Goal: Complete application form

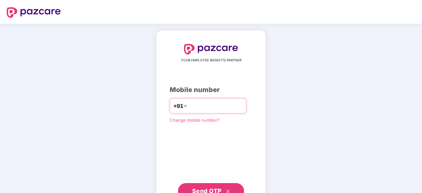
click at [213, 102] on input "number" at bounding box center [216, 106] width 54 height 11
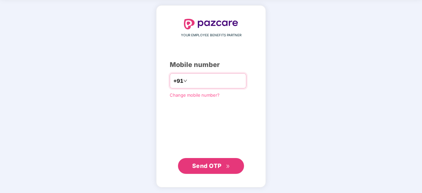
type input "**********"
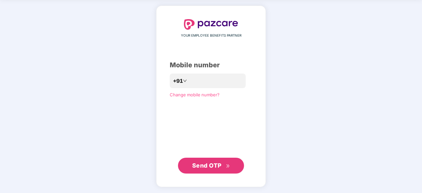
click at [213, 170] on span "Send OTP" at bounding box center [211, 165] width 38 height 9
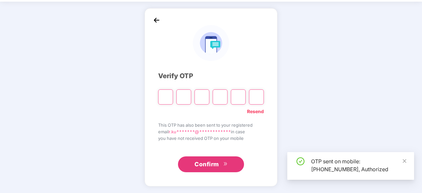
scroll to position [22, 0]
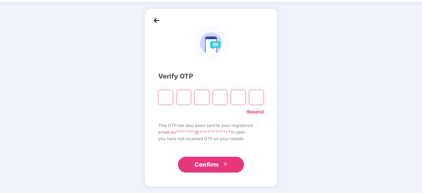
type input "*"
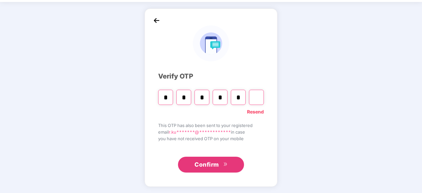
type input "*"
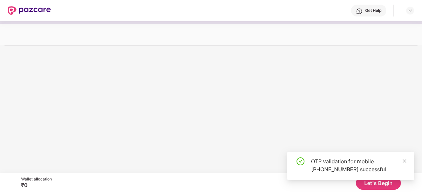
scroll to position [0, 0]
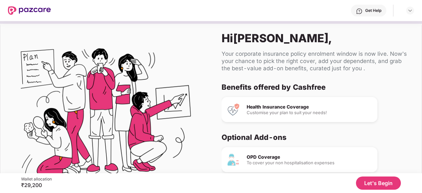
click at [385, 183] on button "Let's Begin" at bounding box center [378, 183] width 45 height 13
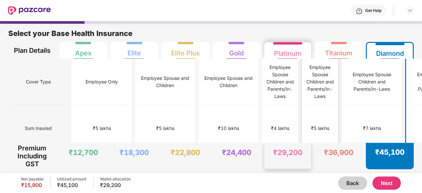
click at [306, 129] on div "₹5 lakhs" at bounding box center [320, 128] width 28 height 47
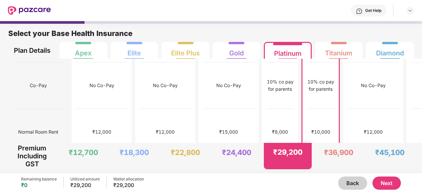
scroll to position [70, 0]
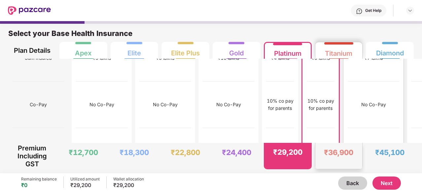
click at [348, 92] on div "No Co-Pay" at bounding box center [374, 105] width 52 height 47
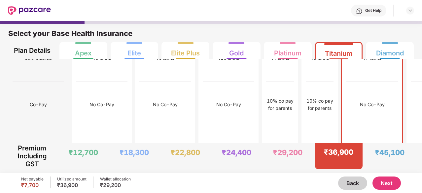
scroll to position [15, 0]
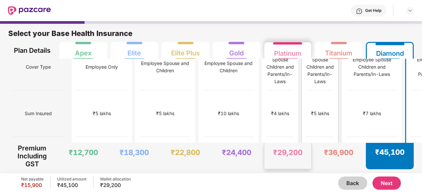
click at [306, 91] on div "₹5 lakhs" at bounding box center [320, 114] width 28 height 47
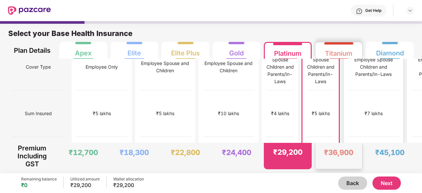
click at [348, 91] on div "₹7 lakhs" at bounding box center [374, 114] width 52 height 47
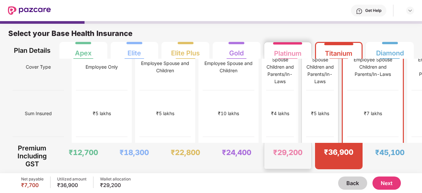
click at [306, 91] on div "₹5 lakhs" at bounding box center [320, 114] width 28 height 47
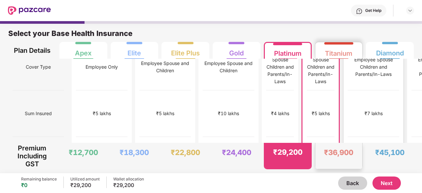
click at [348, 91] on div "₹7 lakhs" at bounding box center [374, 114] width 52 height 47
